Goal: Answer question/provide support: Share knowledge or assist other users

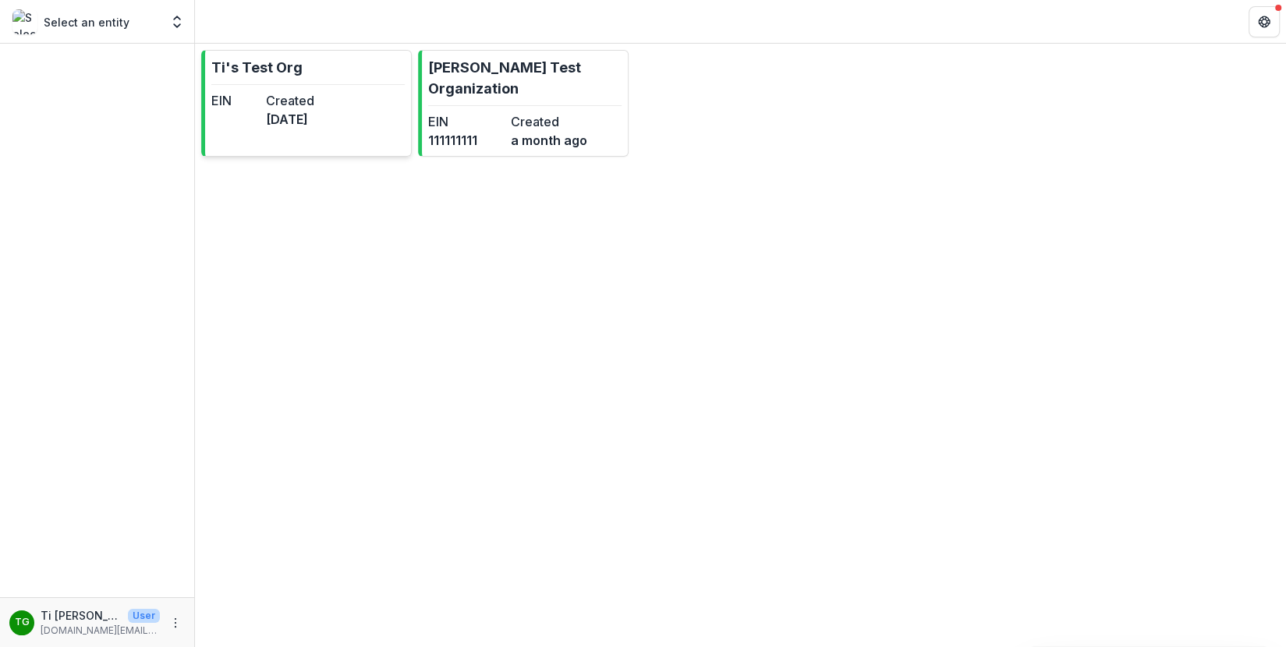
click at [324, 58] on link "Ti's Test Org EIN Created [DATE]" at bounding box center [306, 103] width 211 height 107
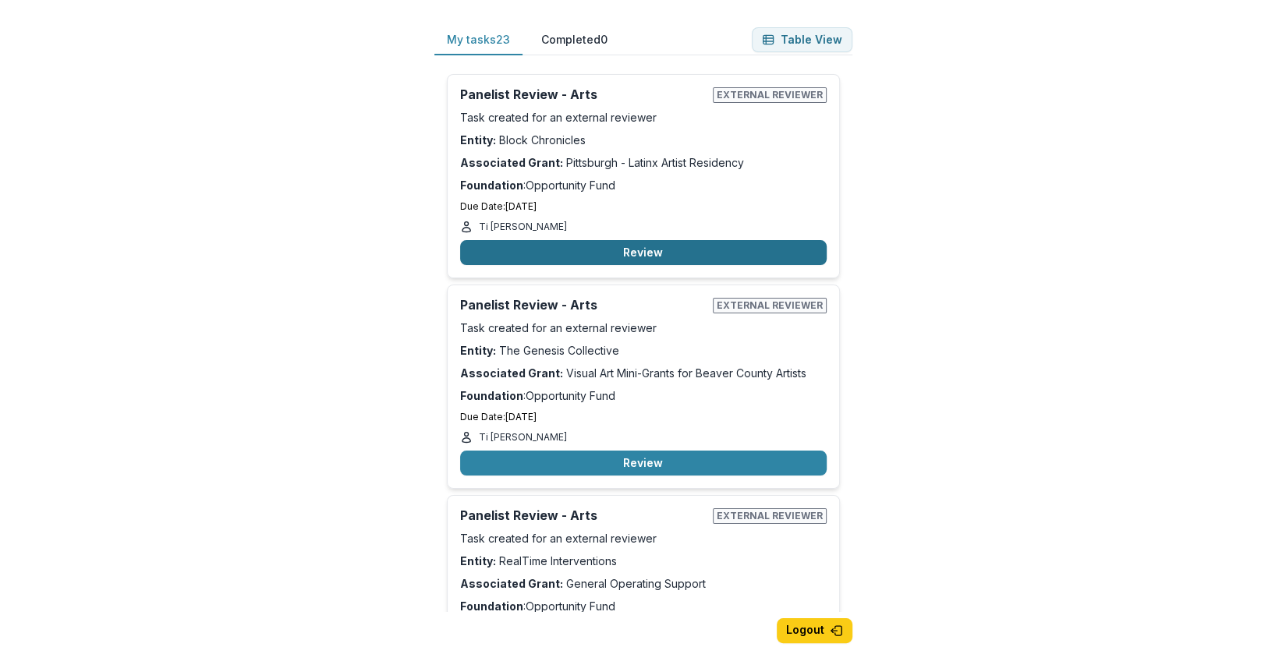
click at [618, 257] on button "Review" at bounding box center [643, 252] width 367 height 25
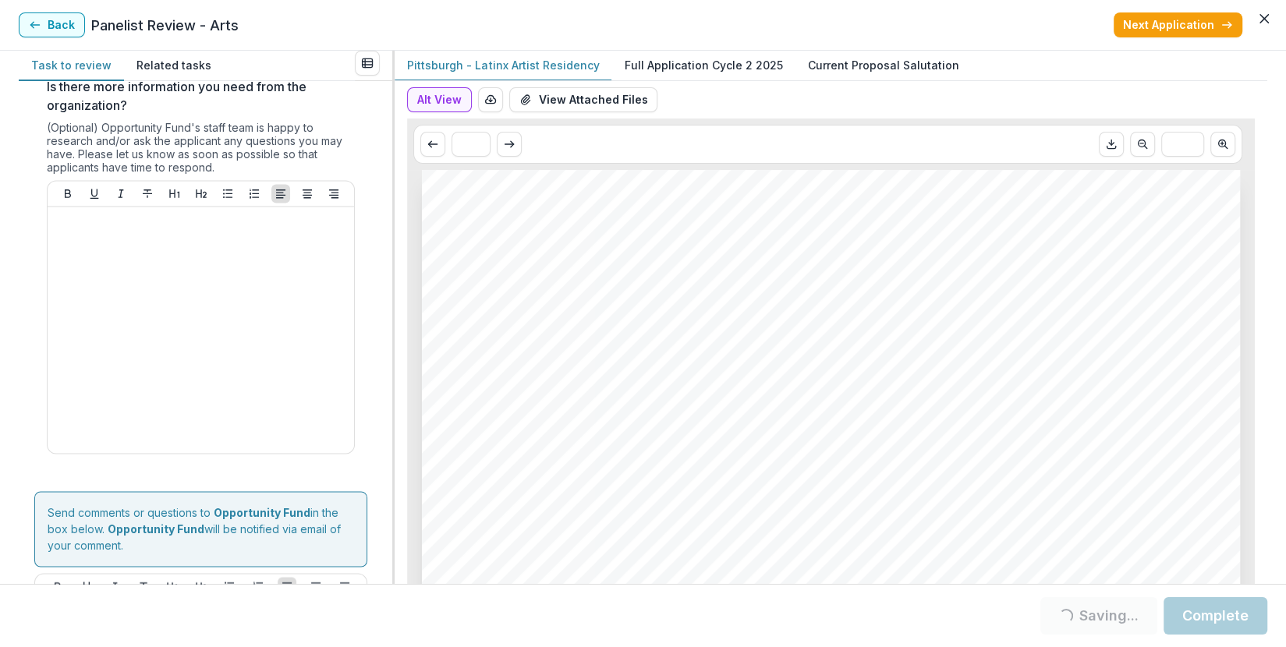
scroll to position [2025, 0]
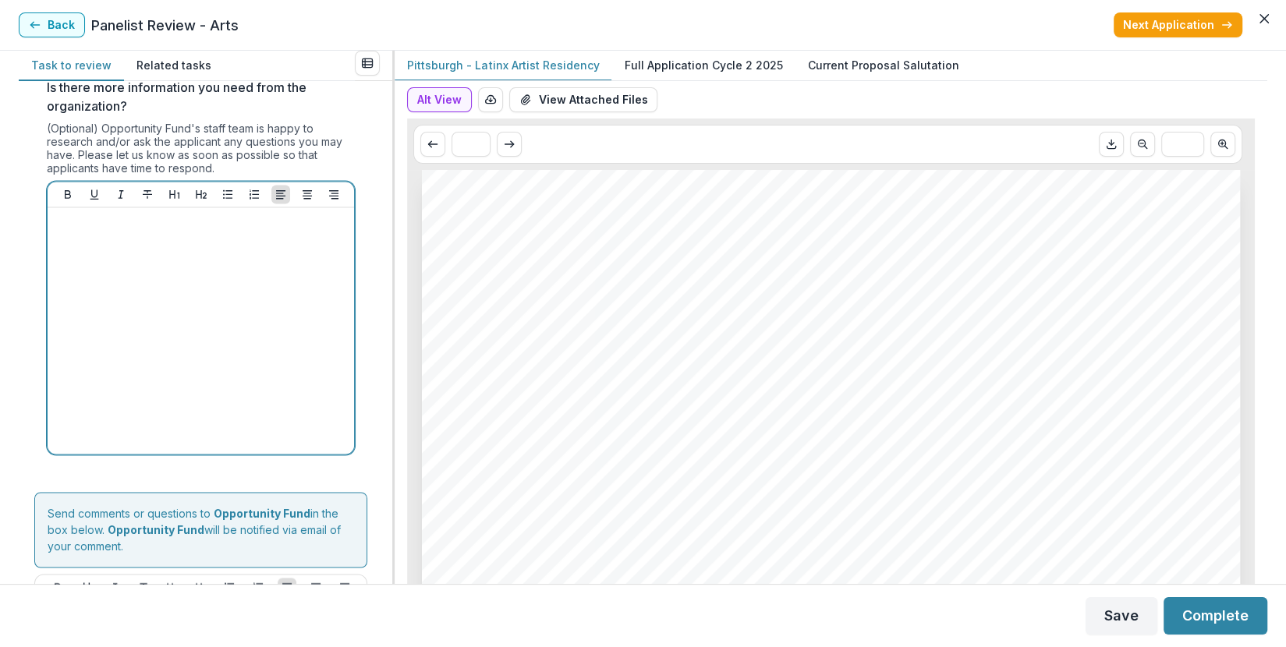
click at [176, 281] on div at bounding box center [201, 331] width 294 height 234
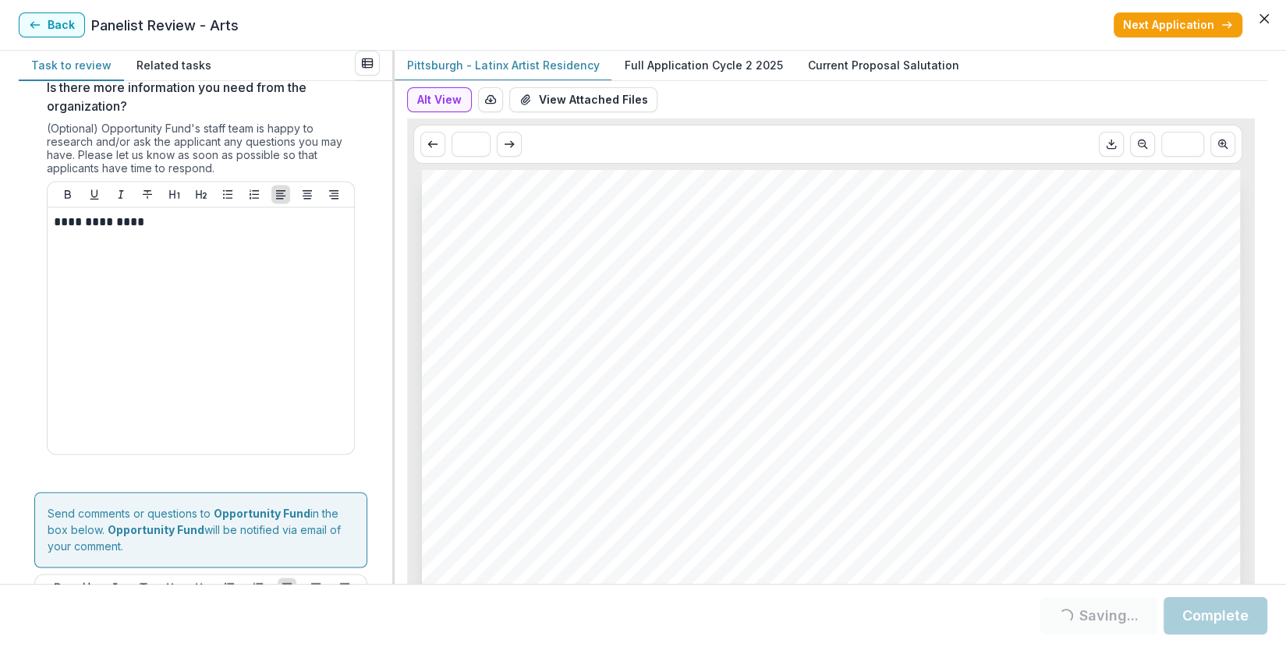
click at [693, 64] on p "Full Application Cycle 2 2025" at bounding box center [703, 65] width 158 height 16
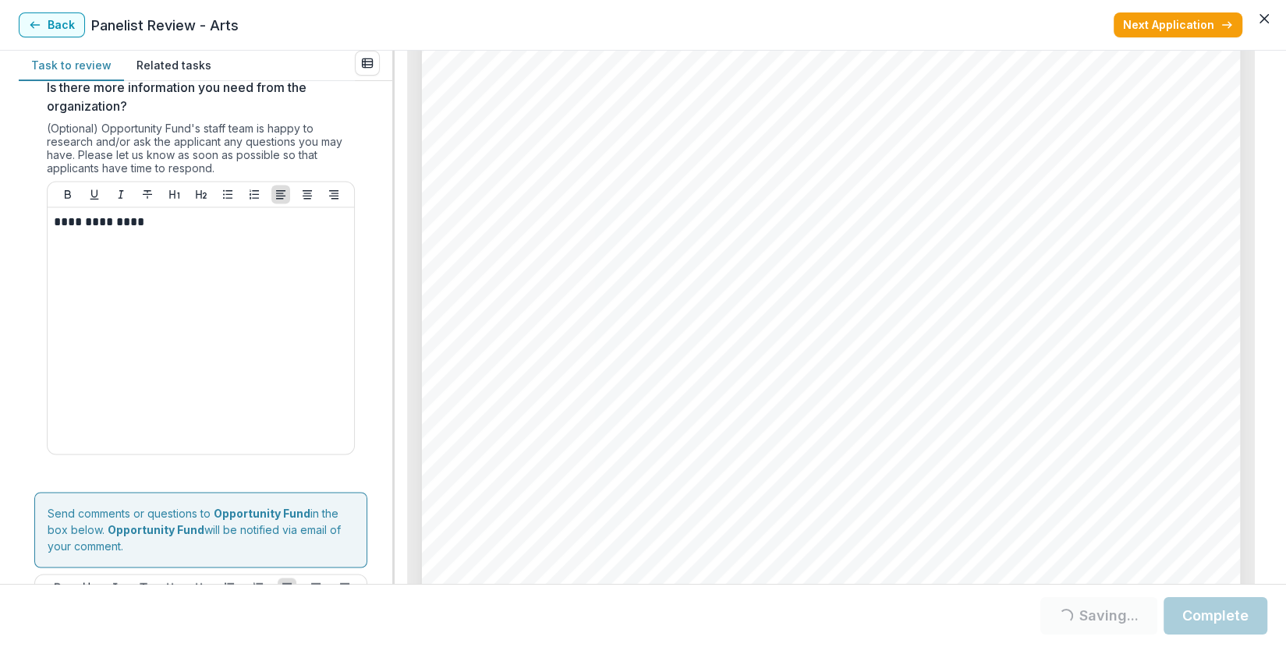
scroll to position [0, 0]
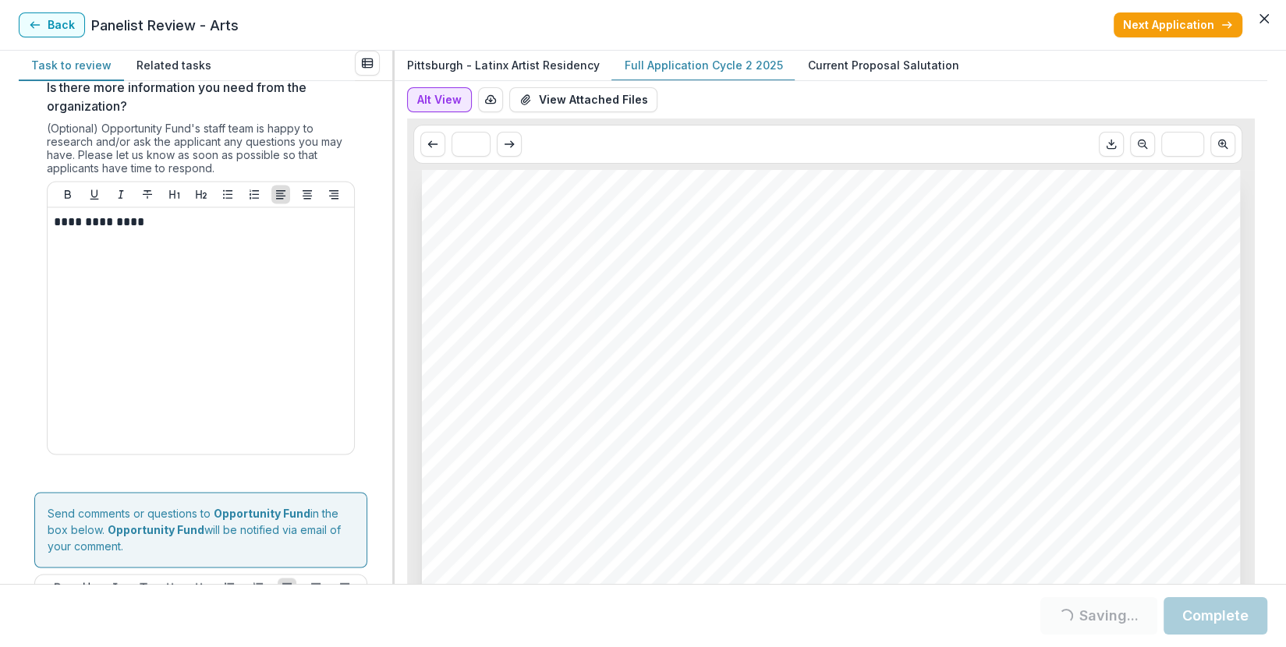
click at [424, 100] on button "Alt View" at bounding box center [439, 99] width 65 height 25
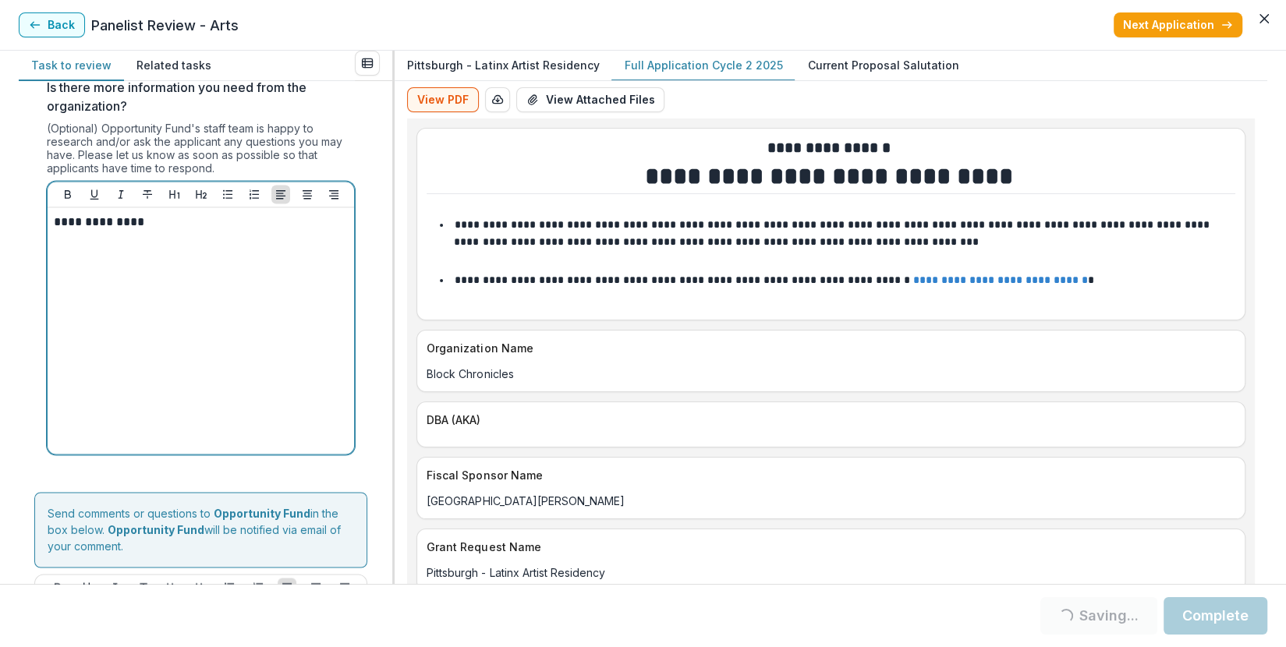
click at [215, 225] on p "**********" at bounding box center [199, 222] width 290 height 17
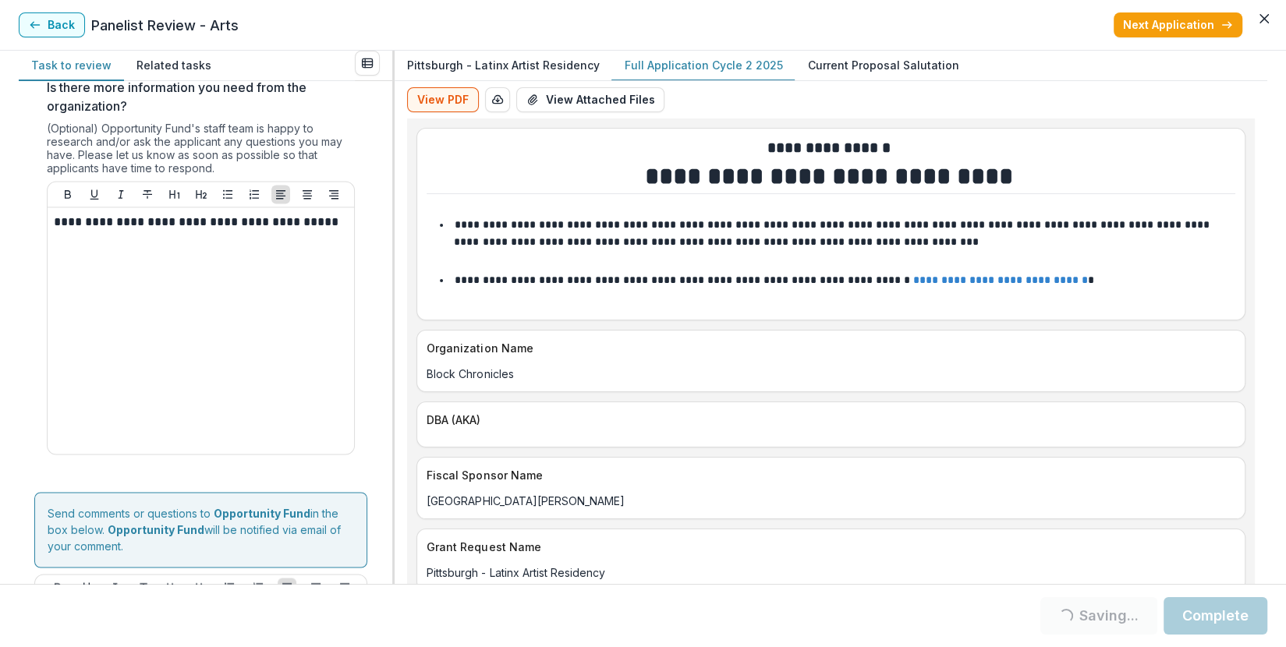
scroll to position [2196, 0]
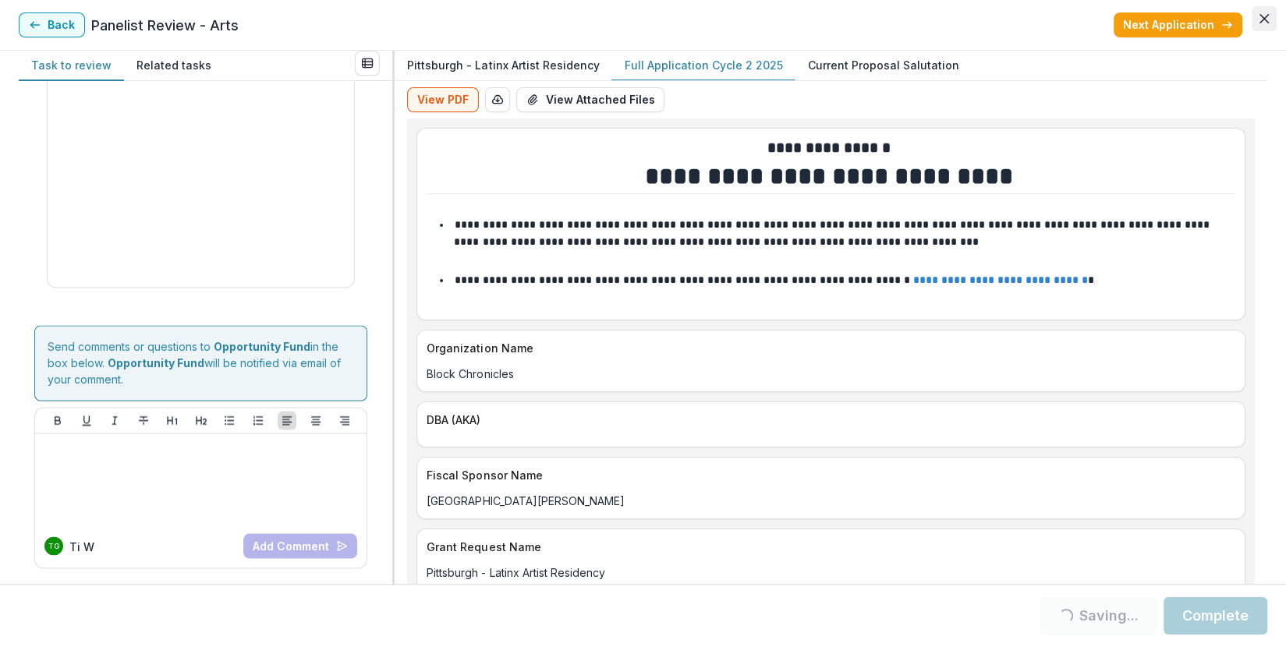
click at [1265, 19] on icon "Close" at bounding box center [1264, 18] width 9 height 9
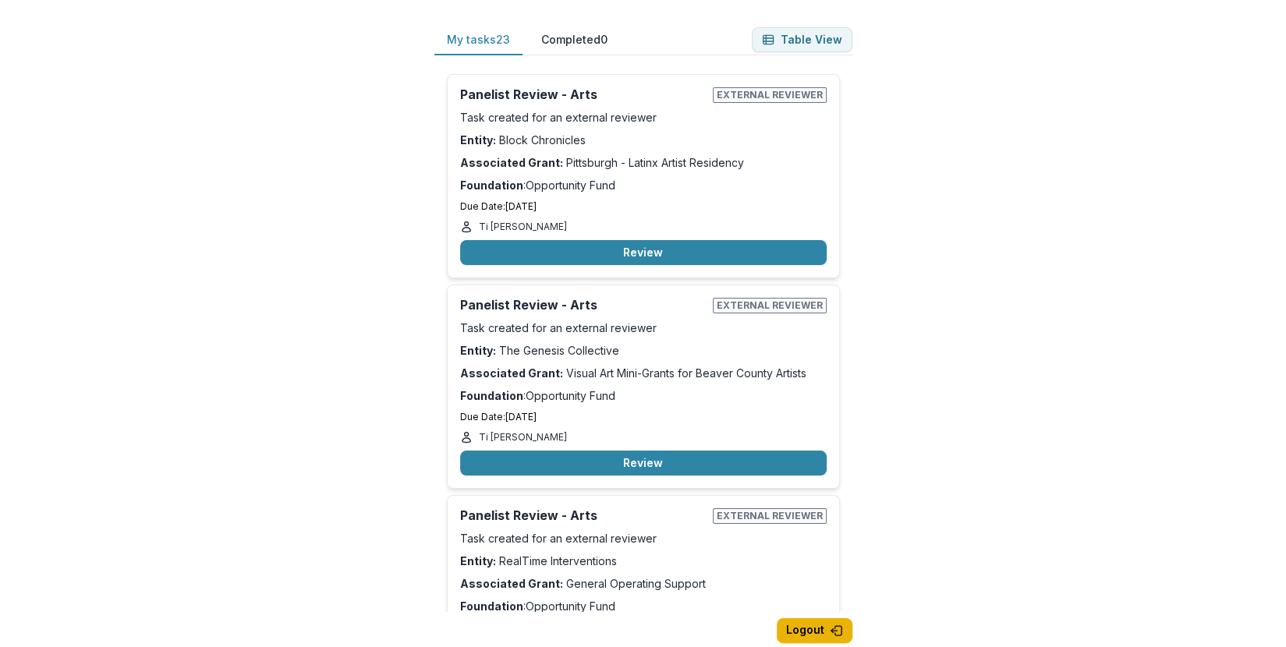
click at [829, 628] on button "Logout" at bounding box center [815, 630] width 76 height 25
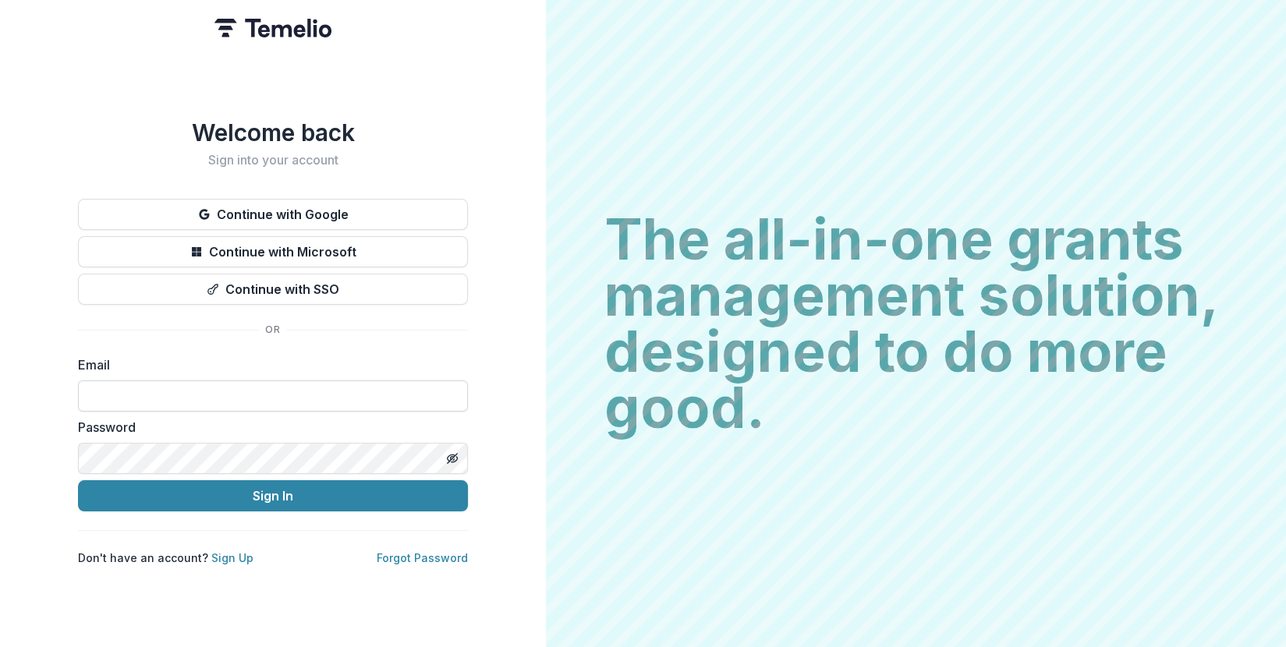
click at [250, 395] on input at bounding box center [273, 396] width 390 height 31
type input "**********"
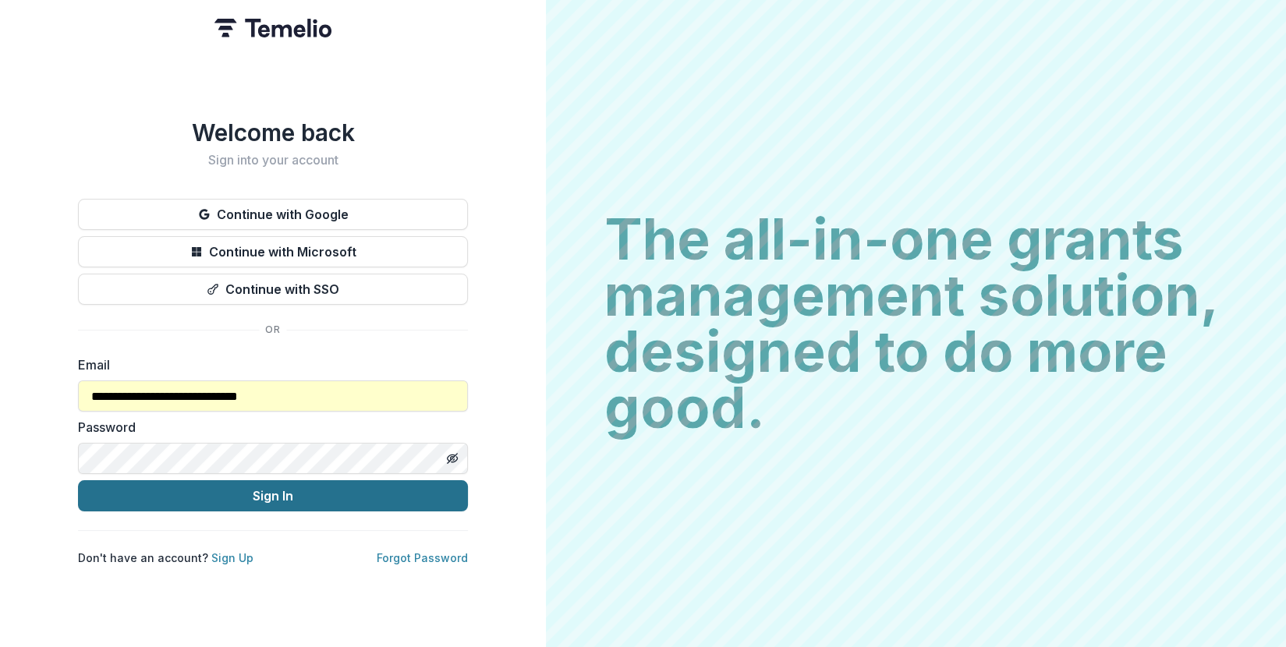
click at [250, 501] on button "Sign In" at bounding box center [273, 495] width 390 height 31
